Goal: Find specific page/section: Find specific page/section

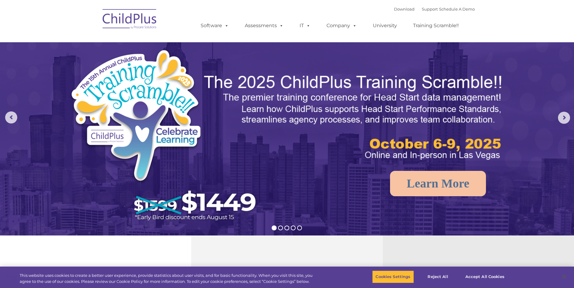
select select "MEDIUM"
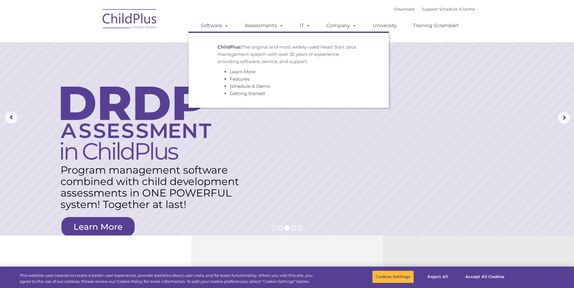
click at [227, 27] on span at bounding box center [225, 26] width 7 height 6
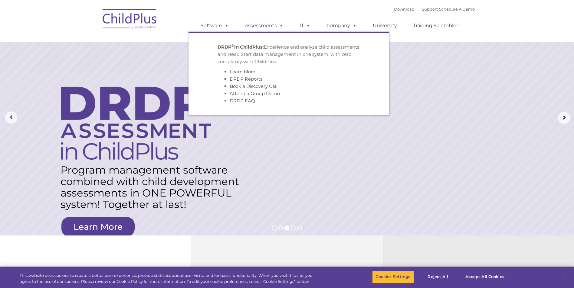
click at [255, 27] on link "Assessments" at bounding box center [264, 26] width 51 height 12
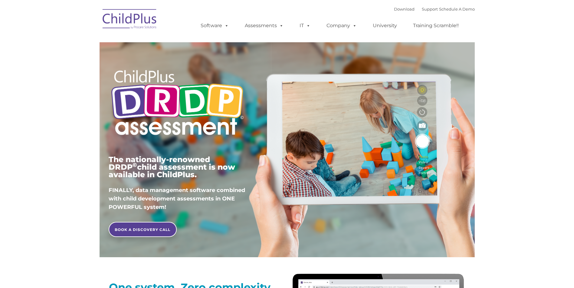
type input ""
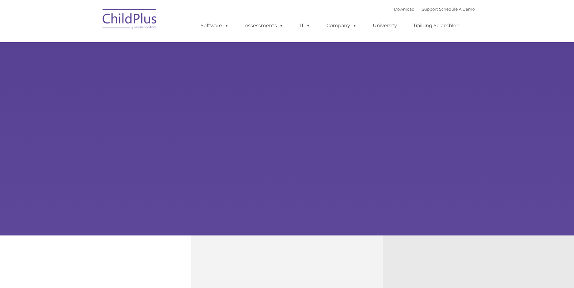
type input ""
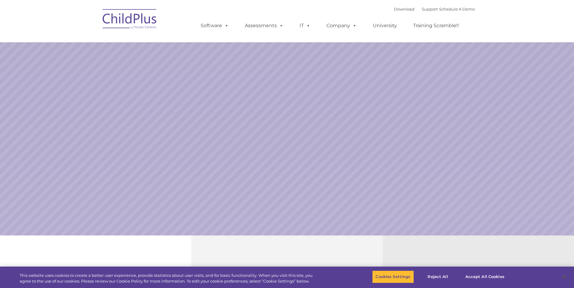
select select "MEDIUM"
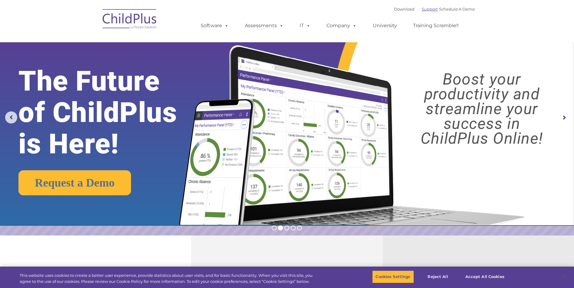
click at [422, 10] on link "Support" at bounding box center [430, 9] width 16 height 5
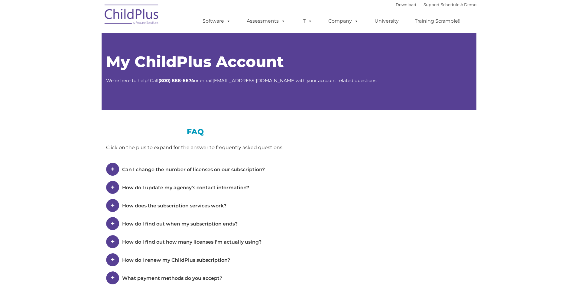
type input ""
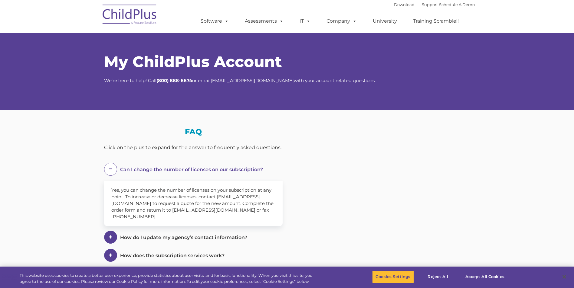
select select "MEDIUM"
